Goal: Task Accomplishment & Management: Manage account settings

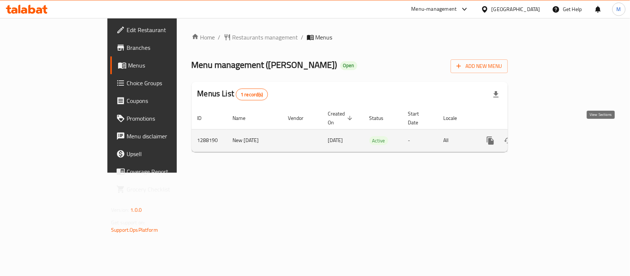
click at [552, 132] on link "enhanced table" at bounding box center [543, 141] width 18 height 18
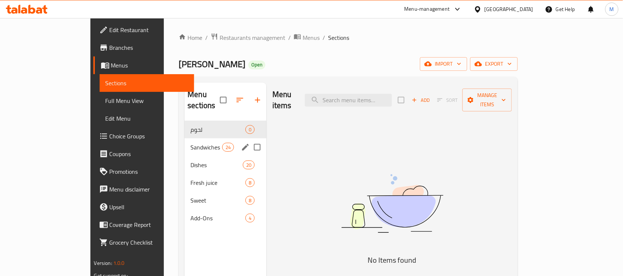
click at [184, 138] on div "Sandwiches 24" at bounding box center [225, 147] width 82 height 18
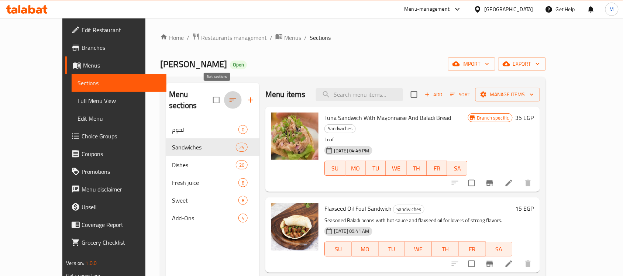
click at [228, 98] on icon "button" at bounding box center [232, 100] width 9 height 9
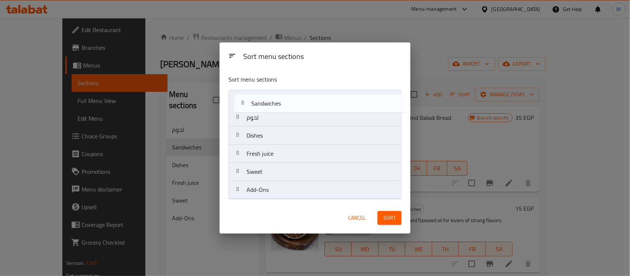
drag, startPoint x: 257, startPoint y: 118, endPoint x: 262, endPoint y: 102, distance: 16.6
click at [262, 102] on nav "لحوم Sandwiches Dishes Fresh juice Sweet Add-Ons" at bounding box center [314, 144] width 173 height 109
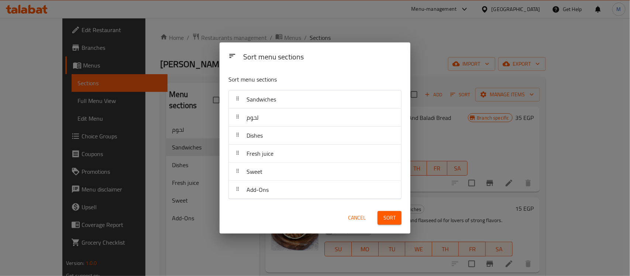
click at [396, 224] on button "Sort" at bounding box center [389, 218] width 24 height 14
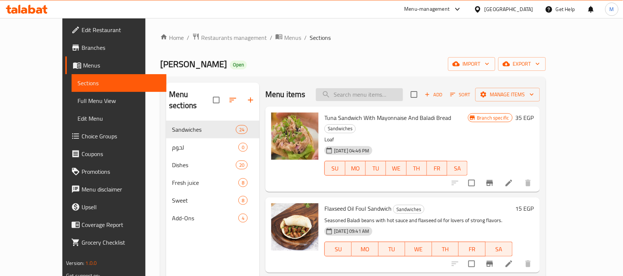
click at [386, 101] on input "search" at bounding box center [359, 94] width 87 height 13
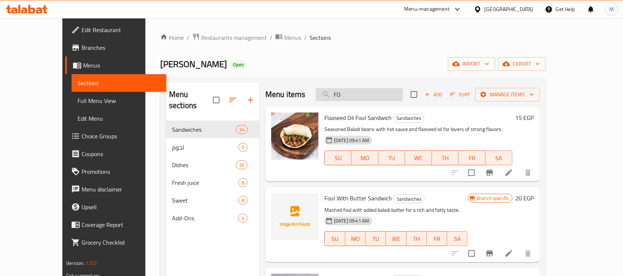
type input "FO"
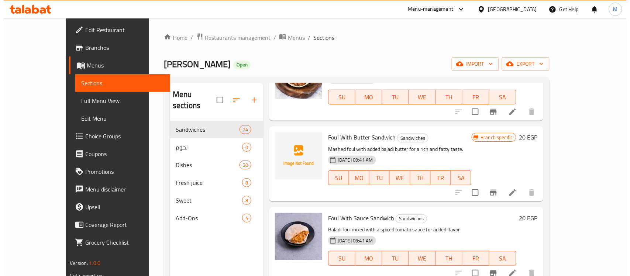
scroll to position [92, 0]
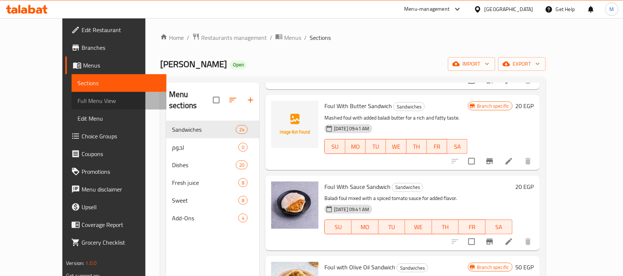
click at [72, 92] on link "Full Menu View" at bounding box center [119, 101] width 95 height 18
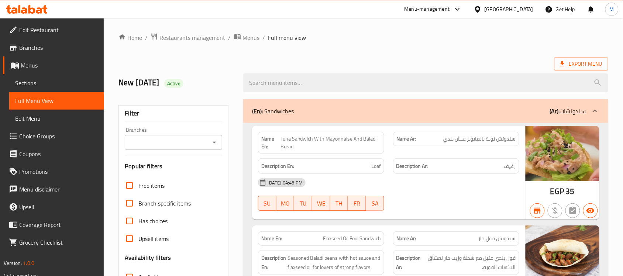
drag, startPoint x: 218, startPoint y: 136, endPoint x: 216, endPoint y: 144, distance: 7.6
click at [217, 142] on div "Branches" at bounding box center [173, 142] width 97 height 15
click at [216, 144] on icon "Open" at bounding box center [214, 142] width 9 height 9
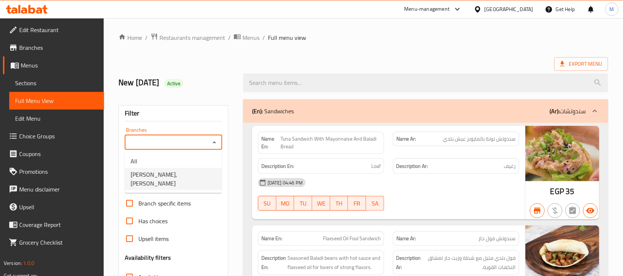
click at [167, 177] on span "[PERSON_NAME], [PERSON_NAME]" at bounding box center [173, 179] width 85 height 18
type input "[PERSON_NAME], [PERSON_NAME]"
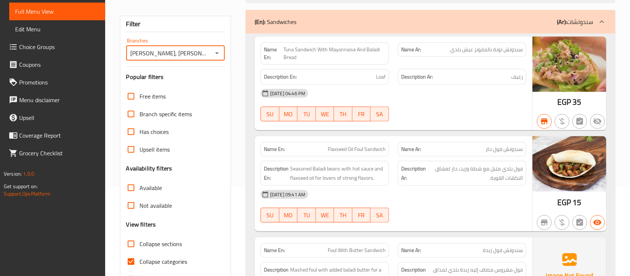
scroll to position [92, 0]
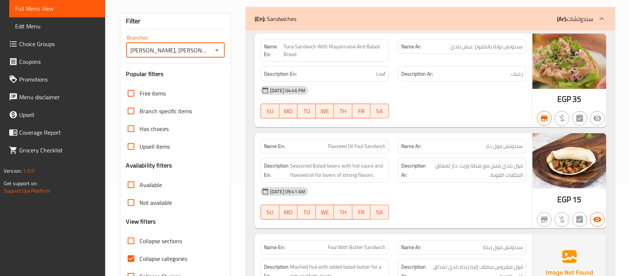
click at [131, 238] on input "Collapse sections" at bounding box center [131, 241] width 18 height 18
checkbox input "true"
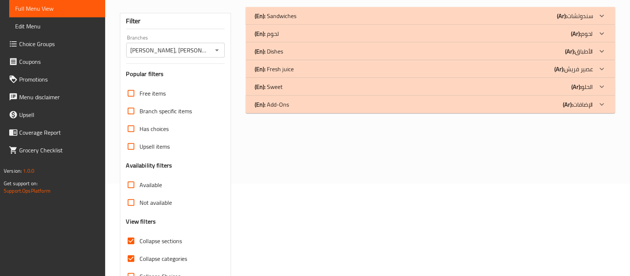
click at [141, 263] on span "Collapse categories" at bounding box center [164, 258] width 48 height 9
click at [140, 263] on input "Collapse categories" at bounding box center [131, 259] width 18 height 18
checkbox input "false"
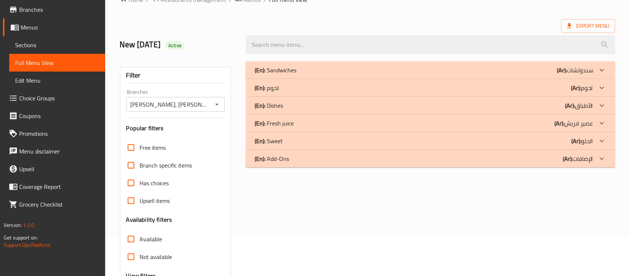
scroll to position [0, 0]
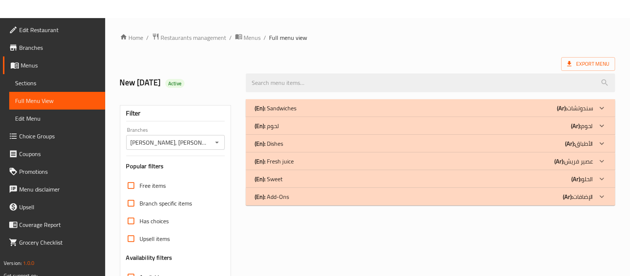
click at [431, 108] on div "(En): Sandwiches (Ar): سندوتشات" at bounding box center [424, 108] width 338 height 9
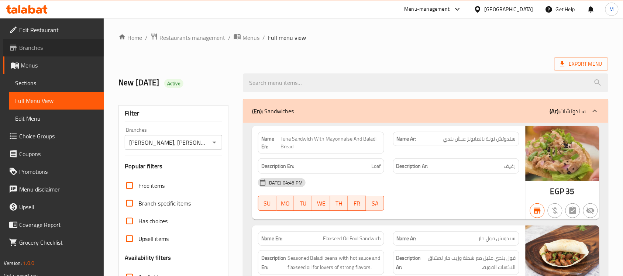
click at [46, 53] on link "Branches" at bounding box center [53, 48] width 101 height 18
